Goal: Task Accomplishment & Management: Manage account settings

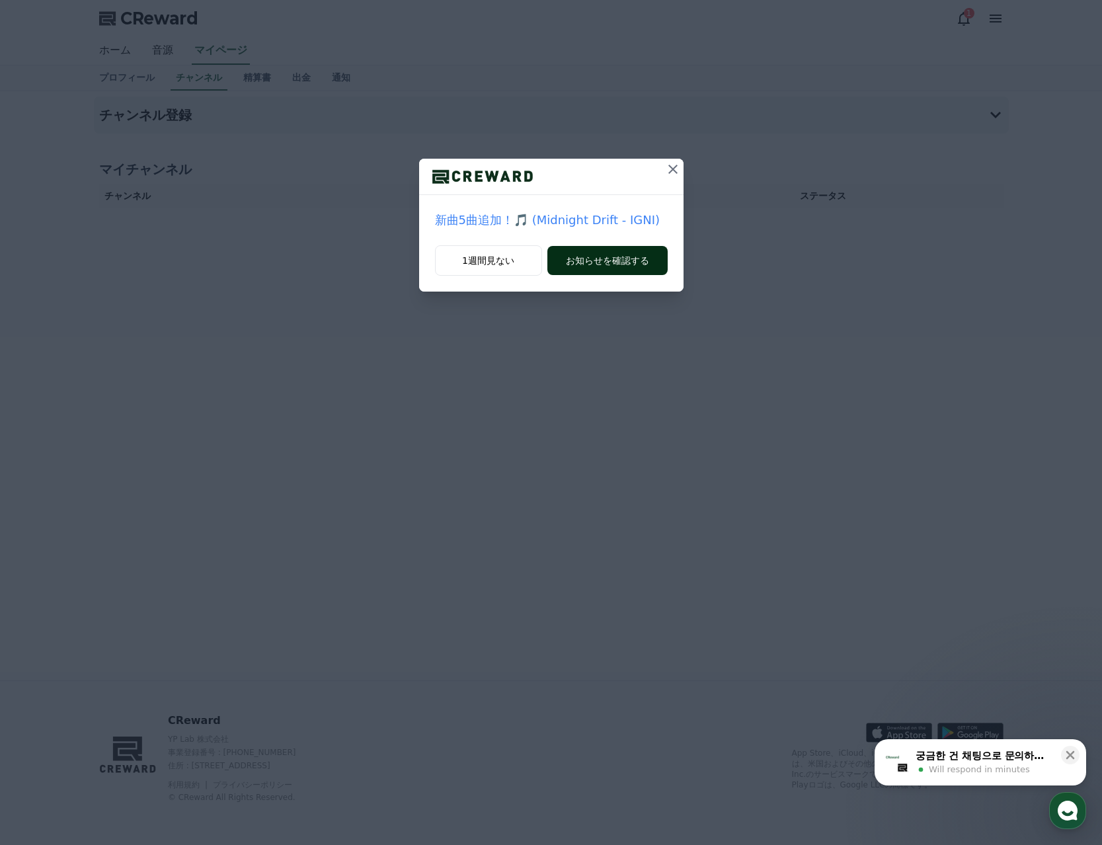
click at [606, 258] on button "お知らせを確認する" at bounding box center [607, 260] width 120 height 29
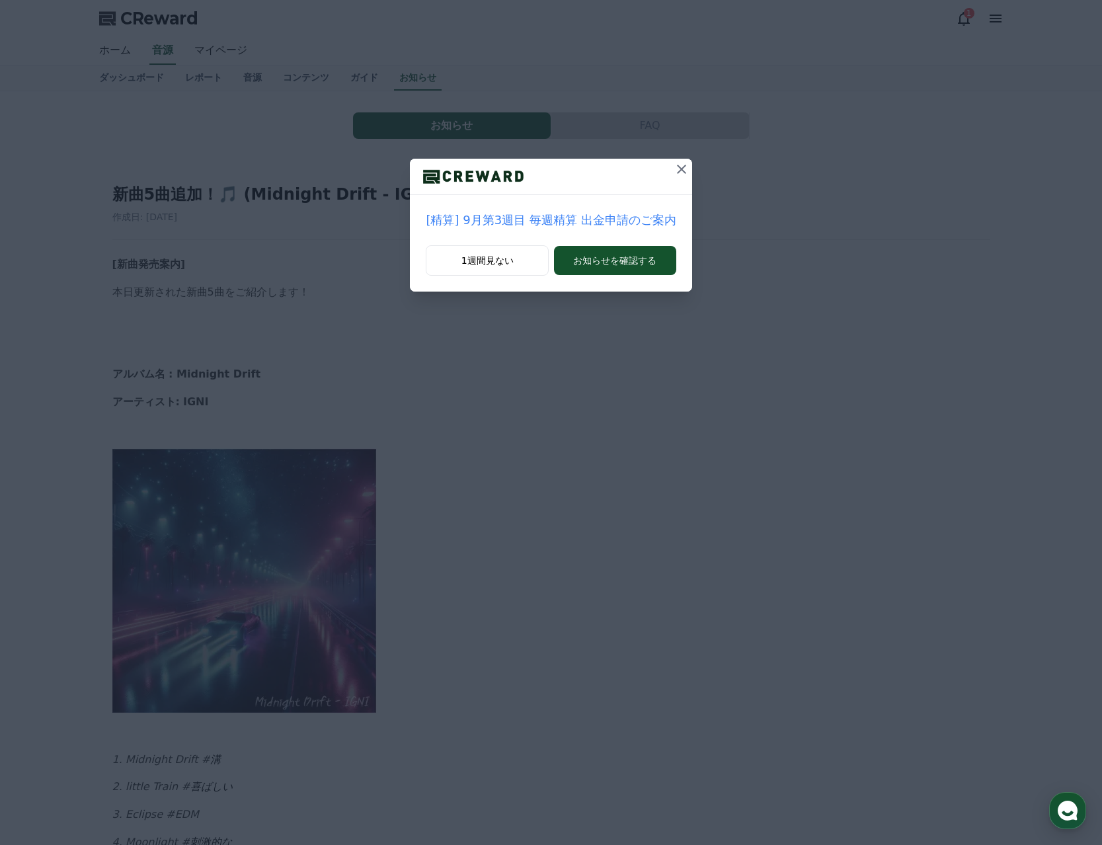
click at [674, 171] on icon at bounding box center [682, 169] width 16 height 16
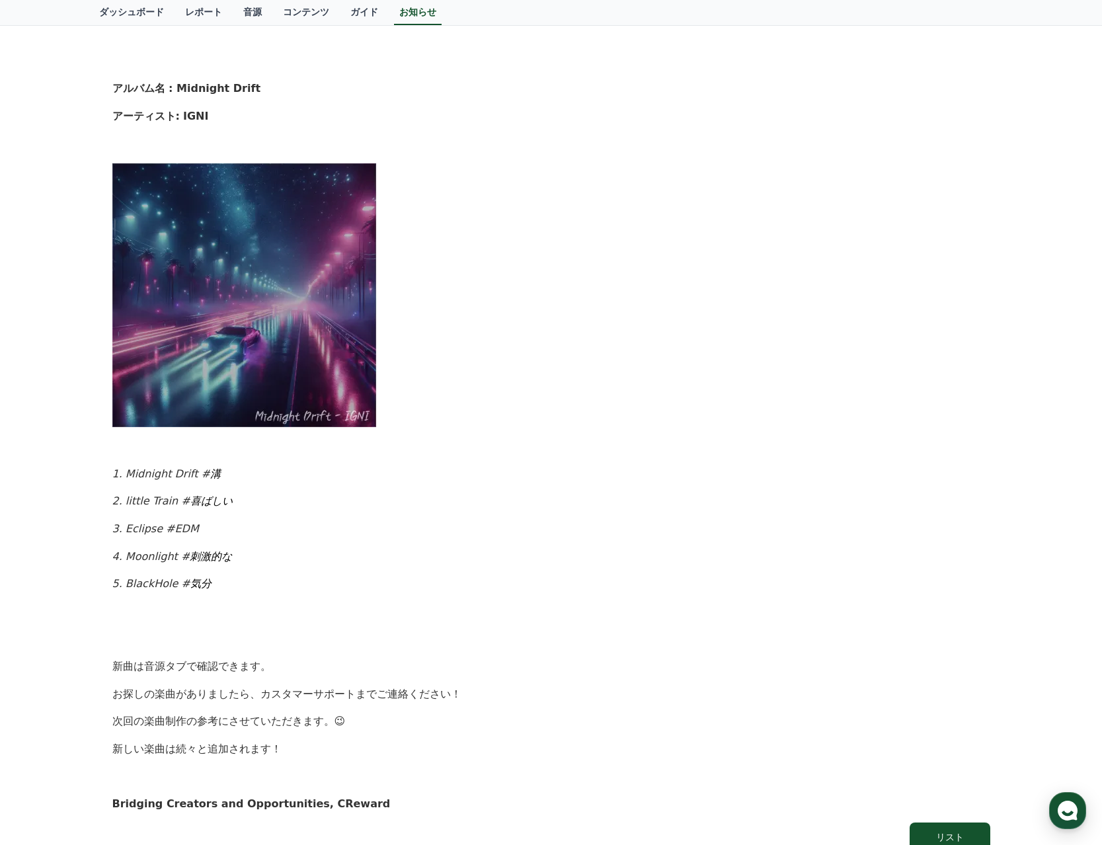
click at [290, 315] on img at bounding box center [244, 295] width 264 height 264
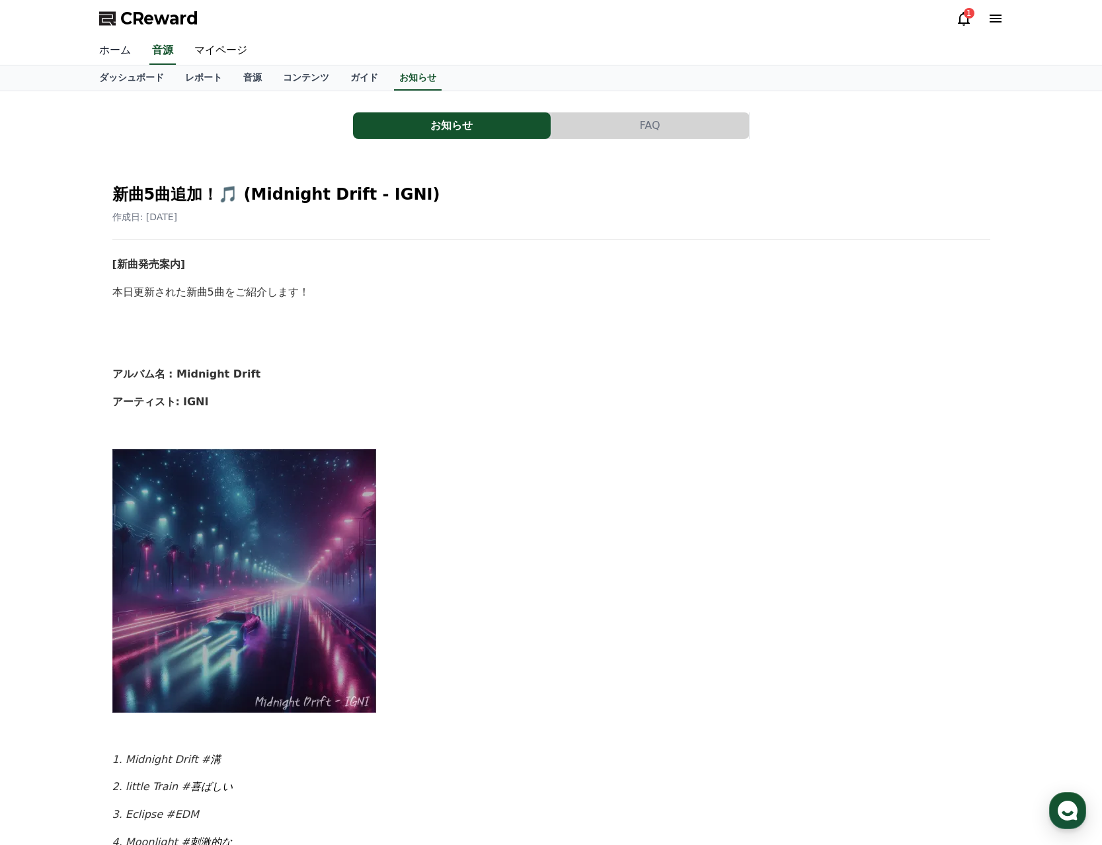
click at [118, 52] on link "ホーム" at bounding box center [115, 51] width 53 height 28
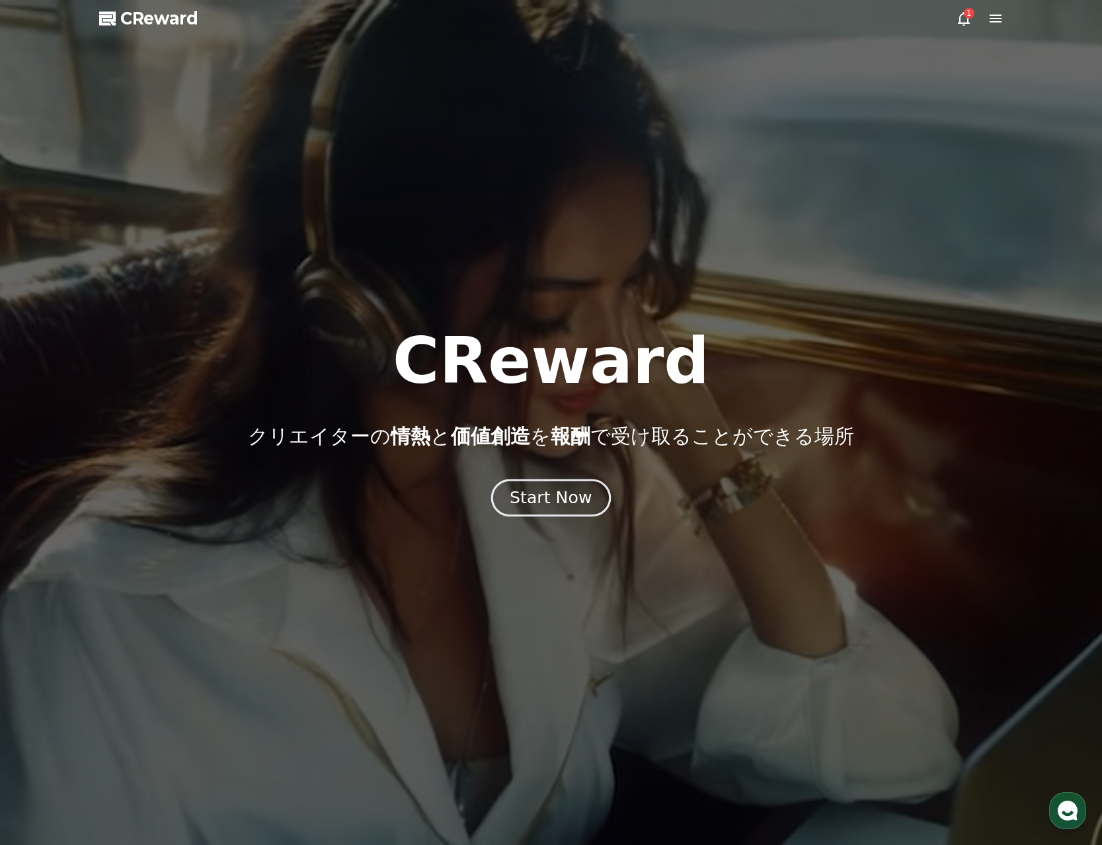
click at [553, 494] on div "Start Now" at bounding box center [551, 498] width 82 height 22
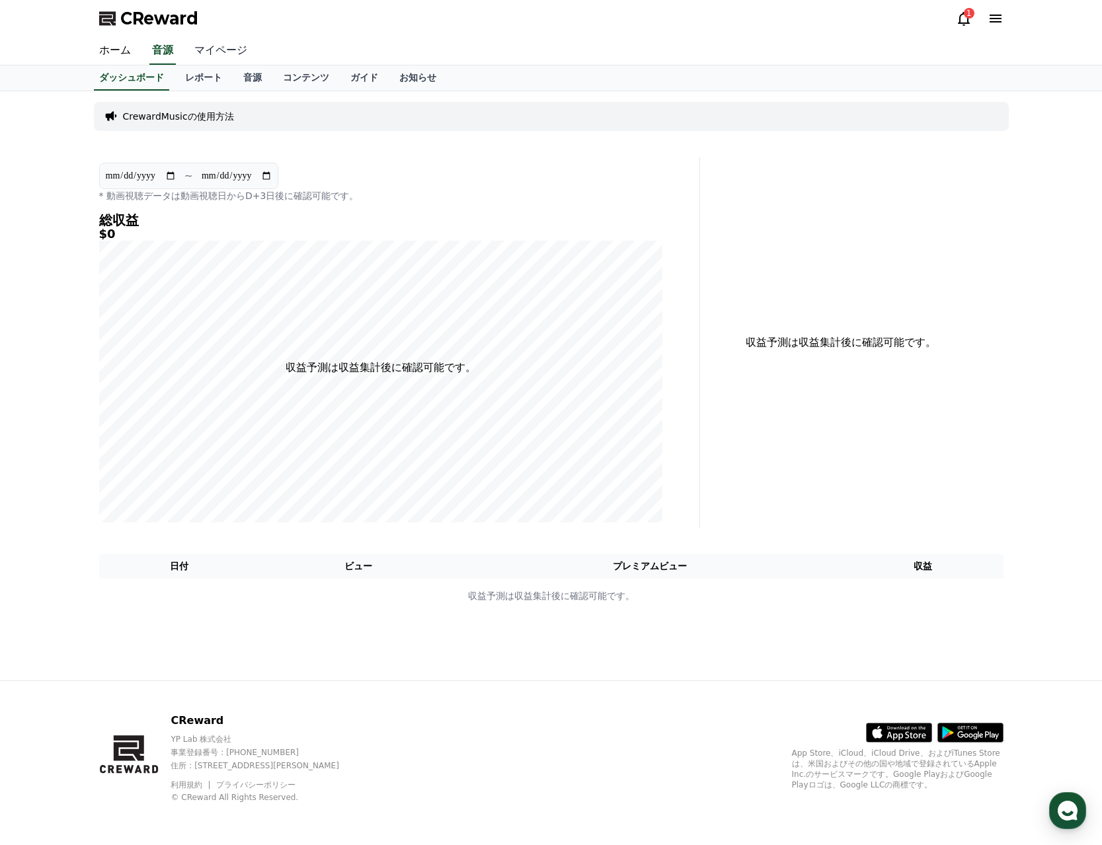
click at [205, 55] on link "マイページ" at bounding box center [221, 51] width 74 height 28
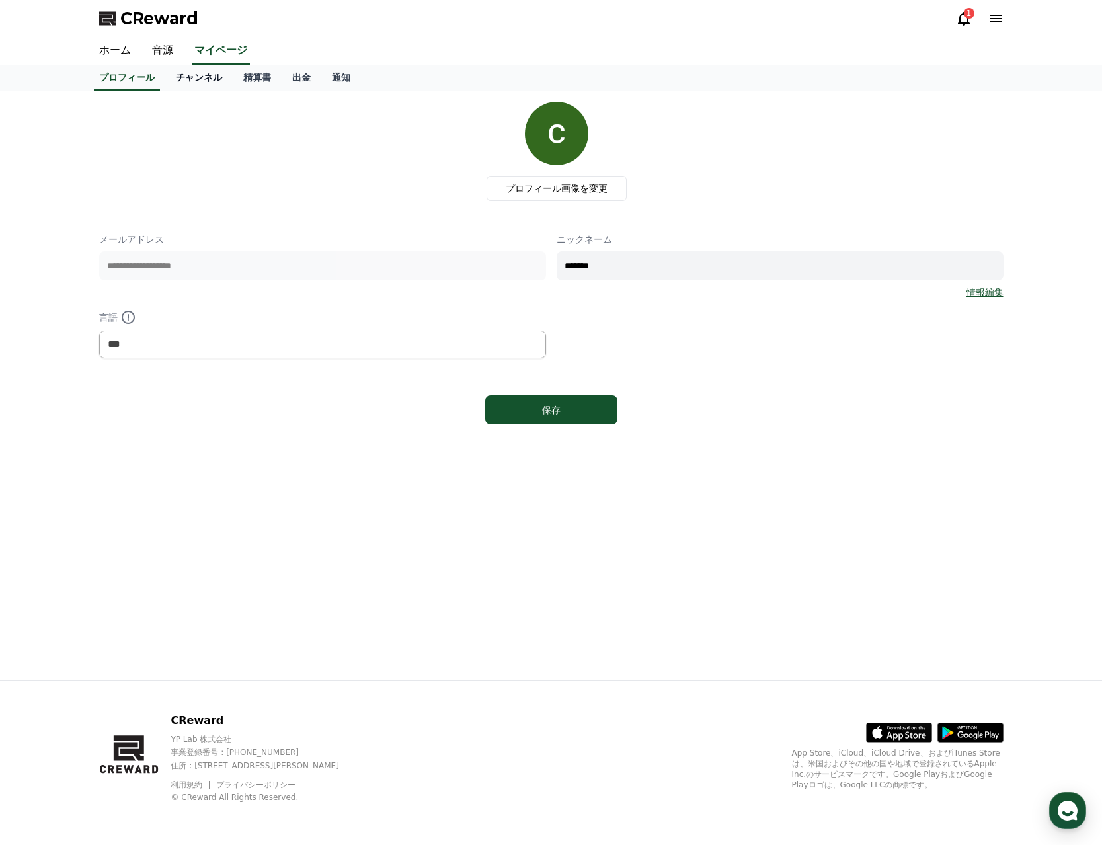
click at [173, 75] on link "チャンネル" at bounding box center [198, 77] width 67 height 25
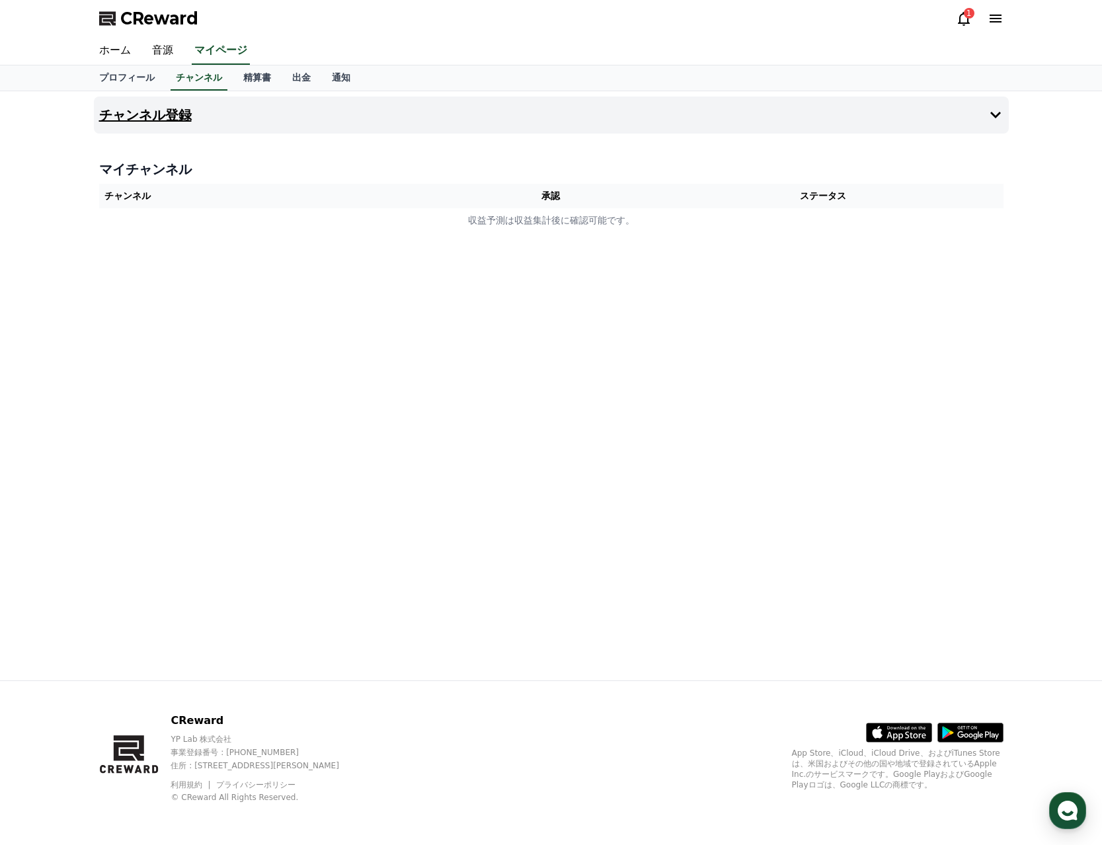
click at [184, 100] on button "チャンネル登録" at bounding box center [551, 115] width 915 height 37
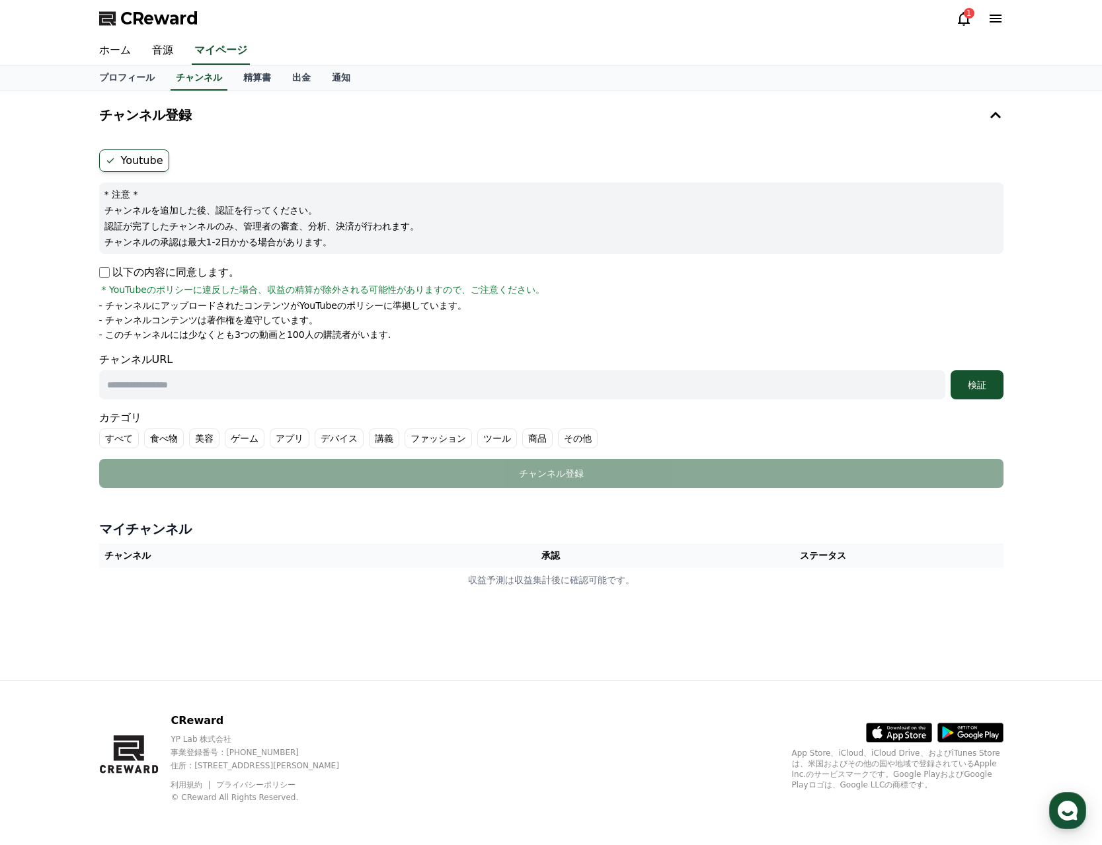
click at [116, 173] on form "Youtube * 注意 * チャンネルを追加した後、認証を行ってください。 認証が完了したチャンネルのみ、管理者の審査、分析、決済が行われます。 チャンネル…" at bounding box center [551, 318] width 904 height 338
click at [118, 157] on label "Youtube" at bounding box center [134, 160] width 70 height 22
